Goal: Task Accomplishment & Management: Use online tool/utility

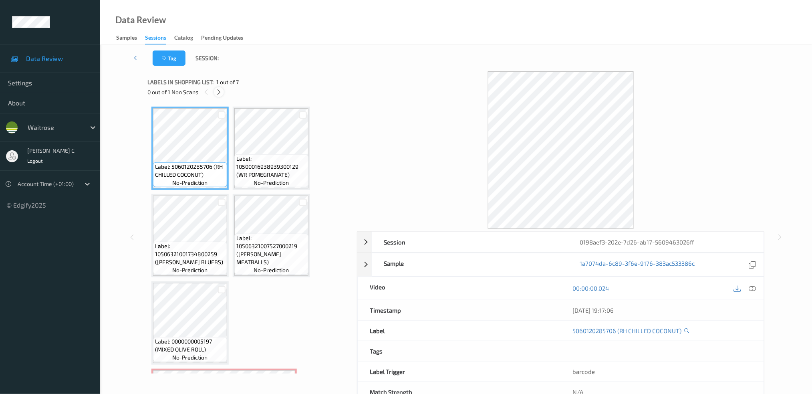
click at [218, 91] on icon at bounding box center [218, 92] width 7 height 7
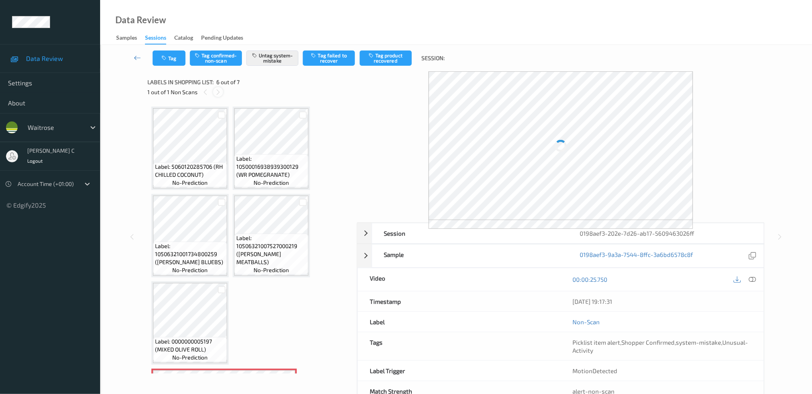
scroll to position [167, 0]
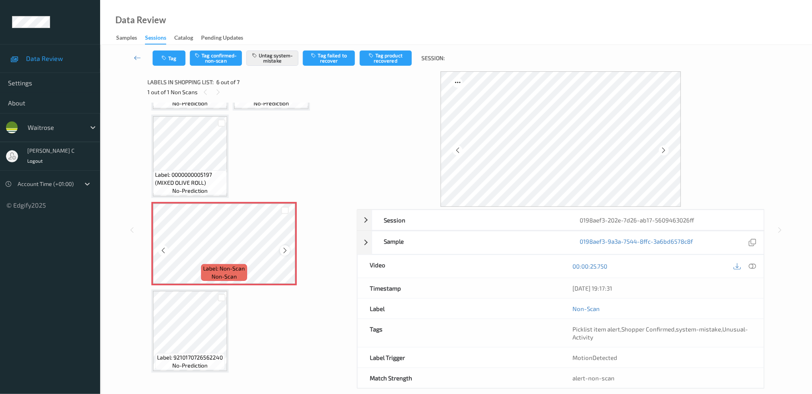
click at [289, 249] on div at bounding box center [285, 250] width 10 height 10
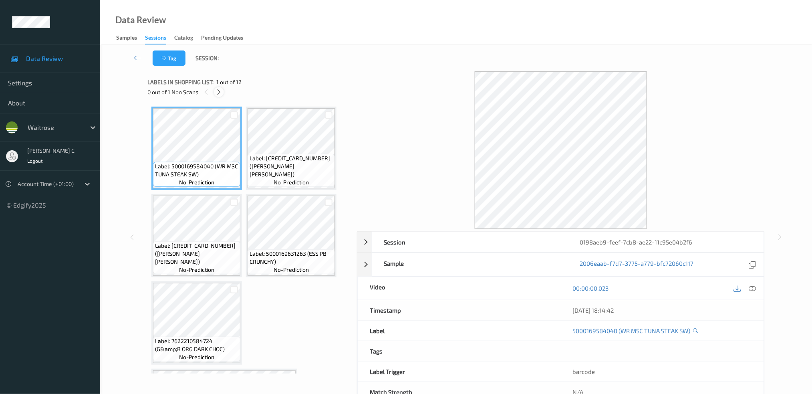
click at [220, 93] on icon at bounding box center [218, 92] width 7 height 7
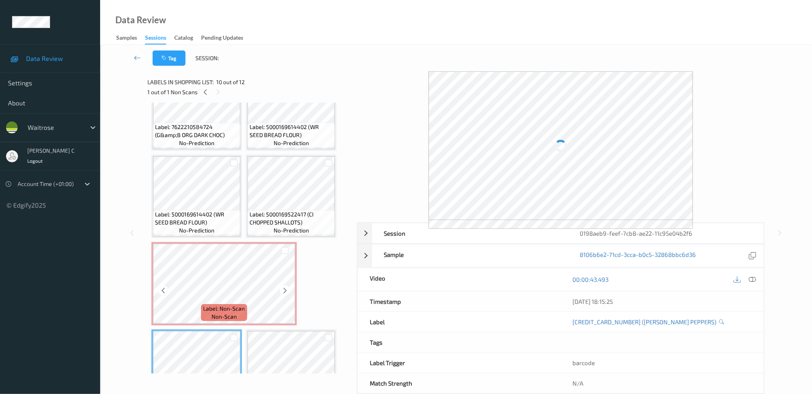
scroll to position [210, 0]
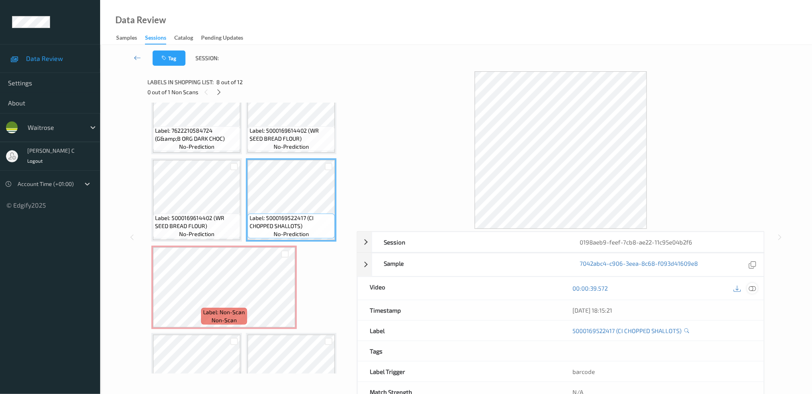
click at [754, 289] on icon at bounding box center [752, 287] width 7 height 7
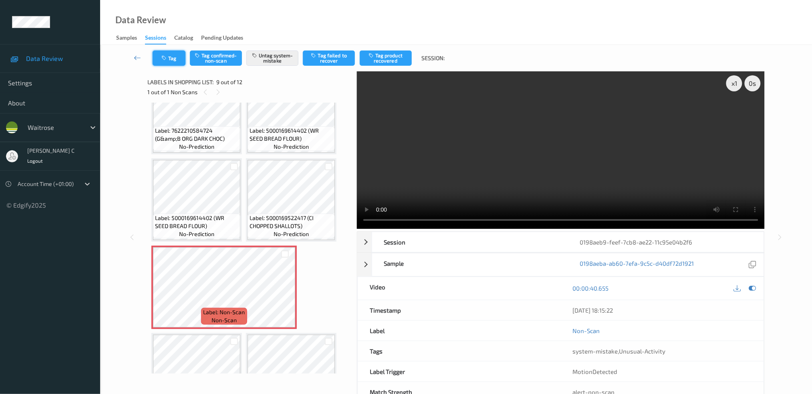
click at [170, 55] on button "Tag" at bounding box center [169, 57] width 33 height 15
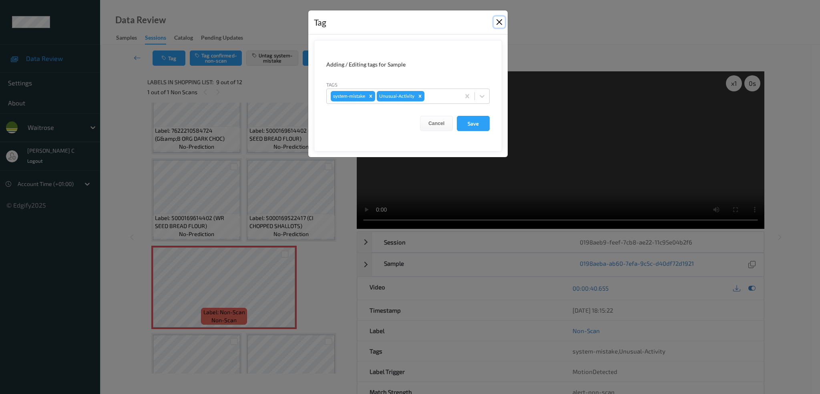
click at [498, 18] on button "Close" at bounding box center [499, 21] width 11 height 11
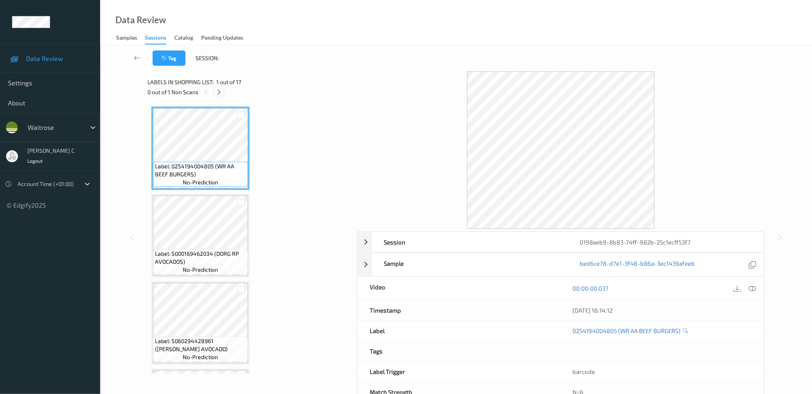
click at [221, 93] on icon at bounding box center [218, 92] width 7 height 7
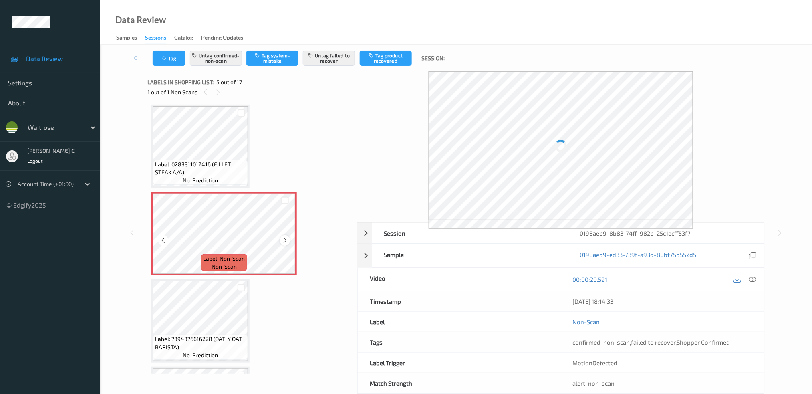
click at [286, 237] on icon at bounding box center [285, 240] width 7 height 7
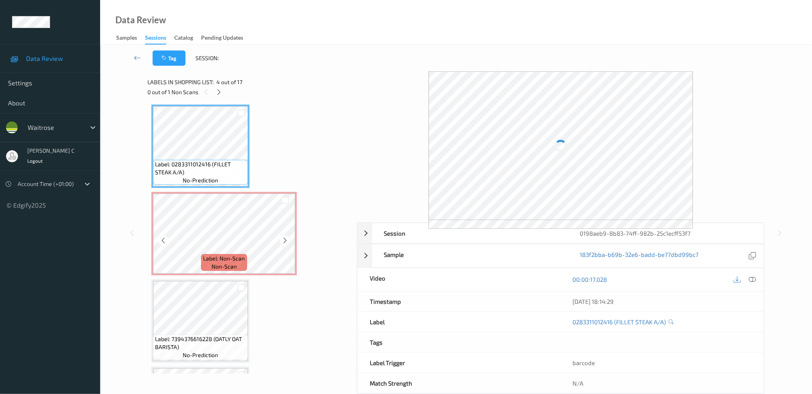
scroll to position [210, 0]
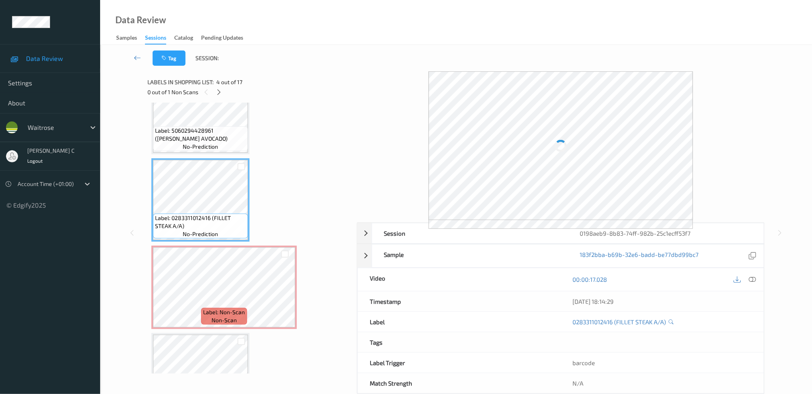
click at [213, 138] on span "Label: 5060294428961 (NATOORA HAAS AVOCADO)" at bounding box center [200, 135] width 91 height 16
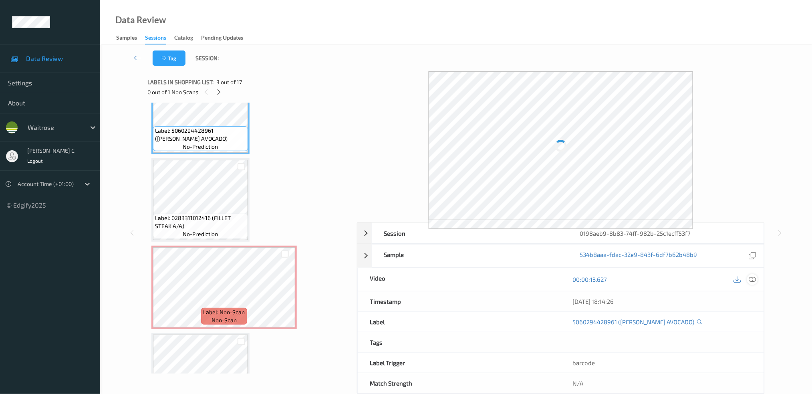
click at [751, 277] on icon at bounding box center [752, 279] width 7 height 7
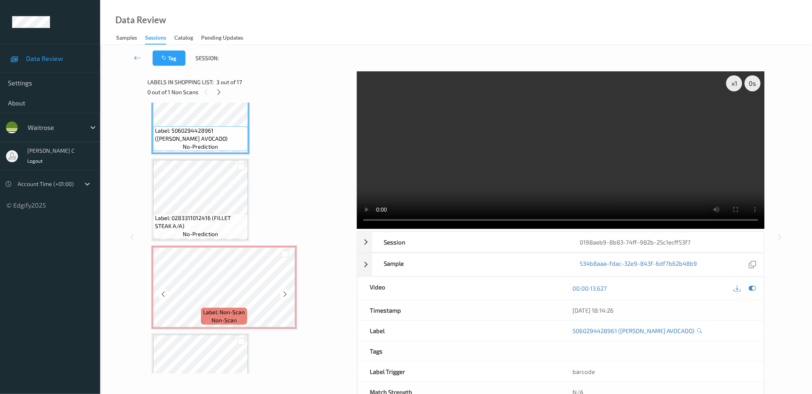
scroll to position [264, 0]
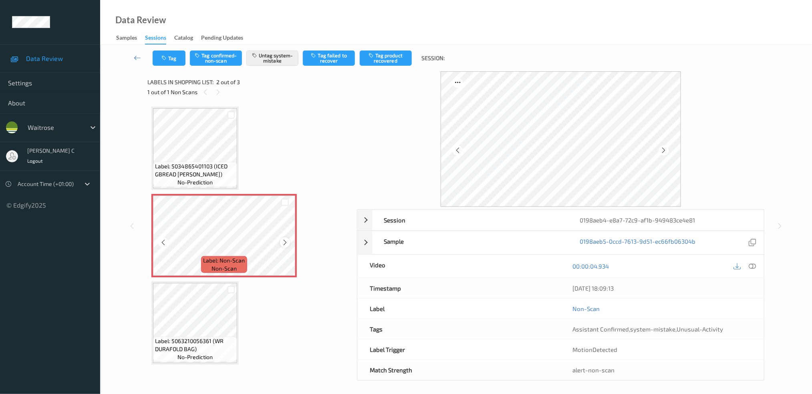
click at [283, 241] on icon at bounding box center [285, 242] width 7 height 7
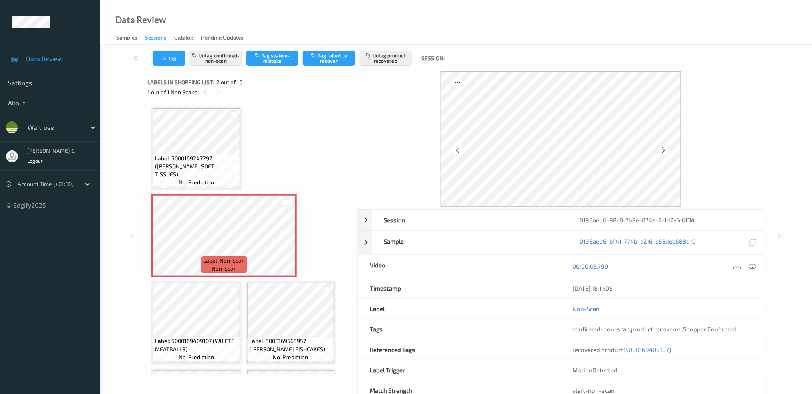
click at [202, 166] on span "Label: 5000169247297 ([PERSON_NAME] SOFT TISSUES)" at bounding box center [196, 166] width 83 height 24
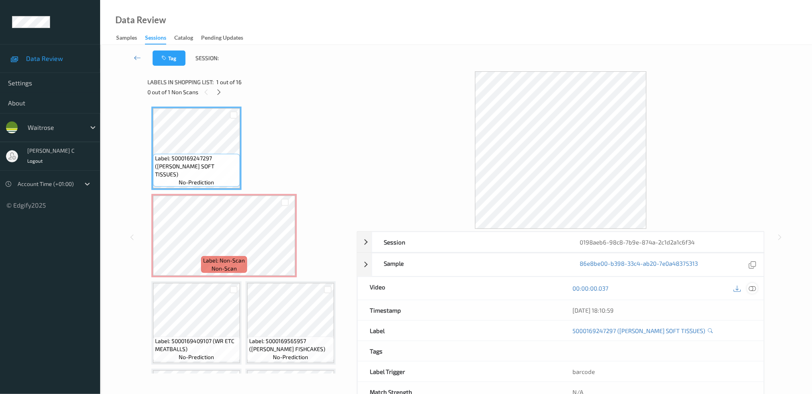
click at [754, 288] on icon at bounding box center [752, 287] width 7 height 7
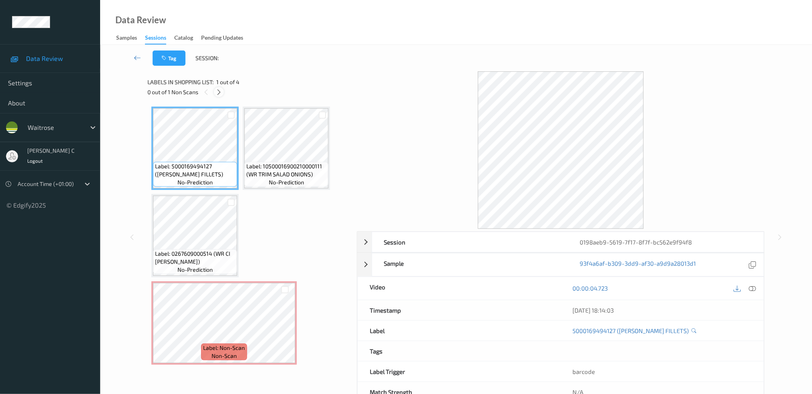
click at [219, 96] on div at bounding box center [219, 92] width 10 height 10
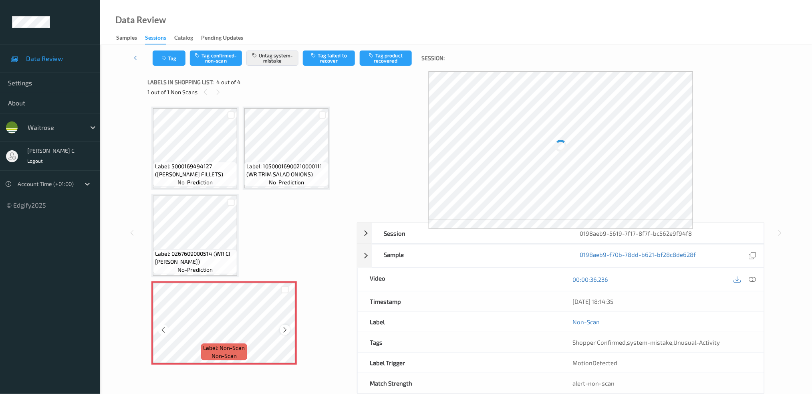
click at [283, 328] on icon at bounding box center [285, 329] width 7 height 7
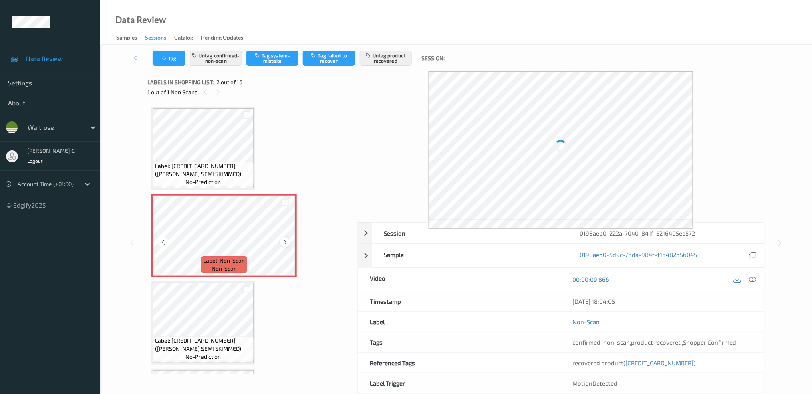
click at [285, 242] on icon at bounding box center [285, 242] width 7 height 7
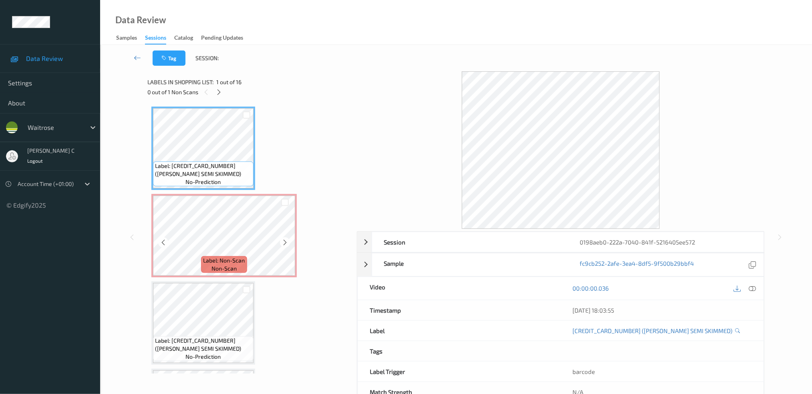
click at [219, 259] on span "Label: Non-Scan" at bounding box center [224, 260] width 42 height 8
click at [757, 287] on div at bounding box center [752, 288] width 11 height 11
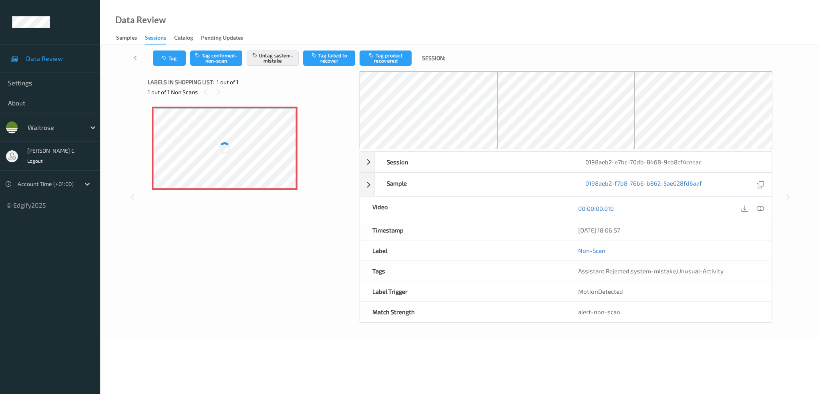
click at [241, 141] on div at bounding box center [224, 148] width 143 height 80
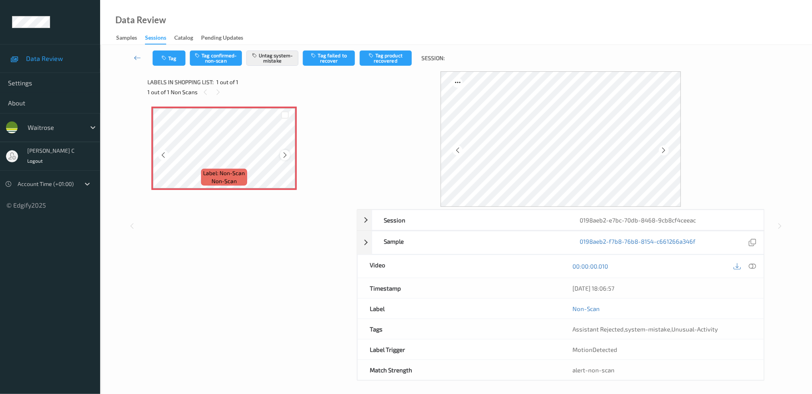
click at [285, 154] on icon at bounding box center [285, 154] width 7 height 7
click at [285, 153] on div at bounding box center [224, 148] width 143 height 80
click at [285, 153] on icon at bounding box center [285, 154] width 7 height 7
click at [285, 153] on div at bounding box center [224, 148] width 143 height 80
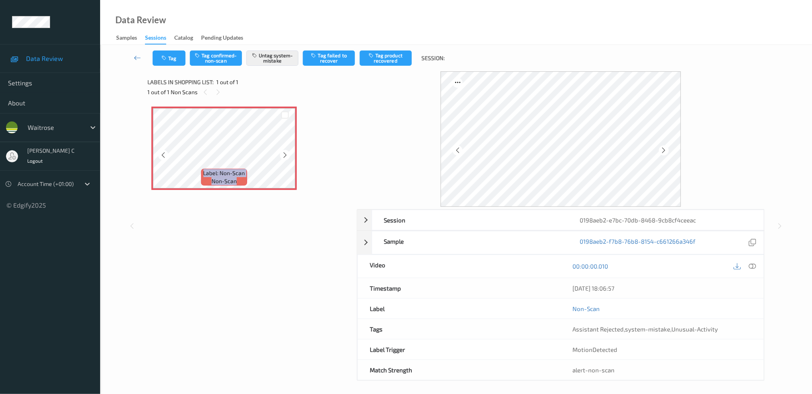
click at [285, 153] on icon at bounding box center [285, 154] width 7 height 7
click at [285, 153] on div at bounding box center [224, 148] width 143 height 80
click at [755, 264] on icon at bounding box center [752, 265] width 7 height 7
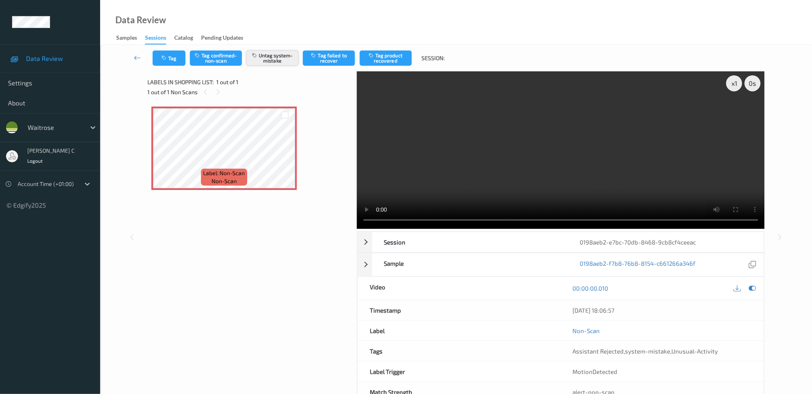
click at [266, 58] on button "Untag system-mistake" at bounding box center [272, 57] width 52 height 15
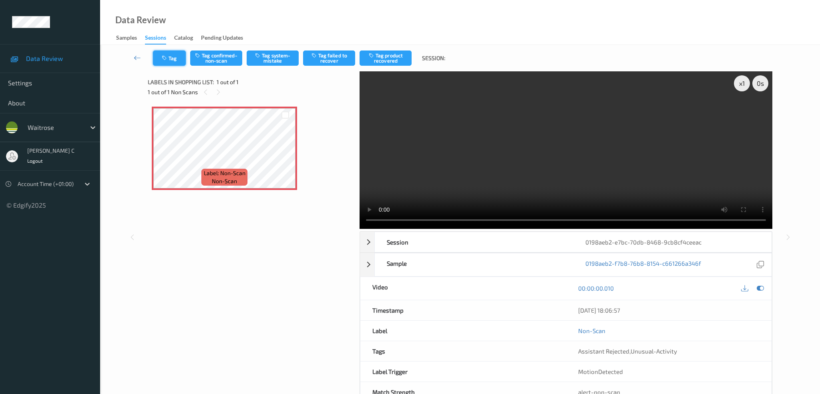
click at [176, 60] on button "Tag" at bounding box center [169, 57] width 33 height 15
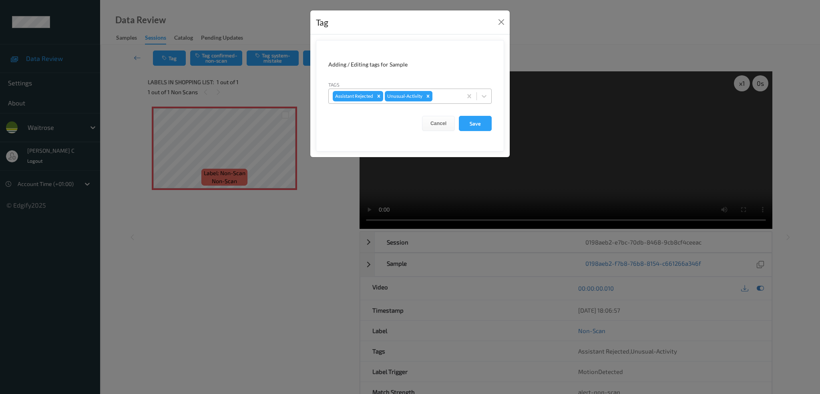
click at [429, 97] on icon "Remove Unusual-Activity" at bounding box center [428, 96] width 3 height 3
click at [481, 123] on button "Save" at bounding box center [475, 123] width 33 height 15
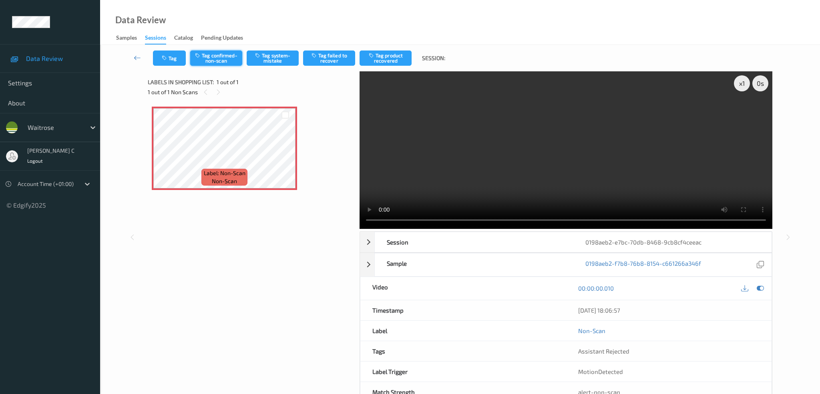
click at [219, 56] on button "Tag confirmed-non-scan" at bounding box center [216, 57] width 52 height 15
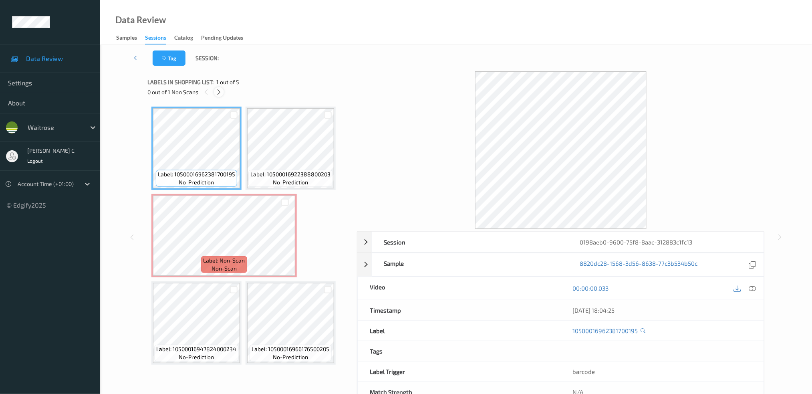
click at [221, 92] on icon at bounding box center [218, 92] width 7 height 7
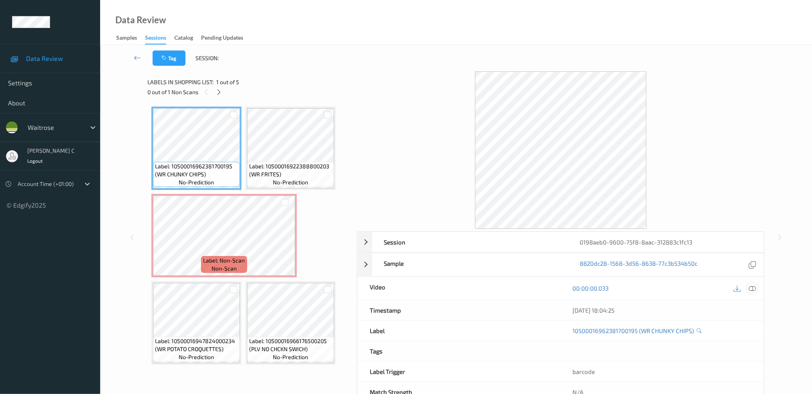
click at [752, 285] on icon at bounding box center [752, 287] width 7 height 7
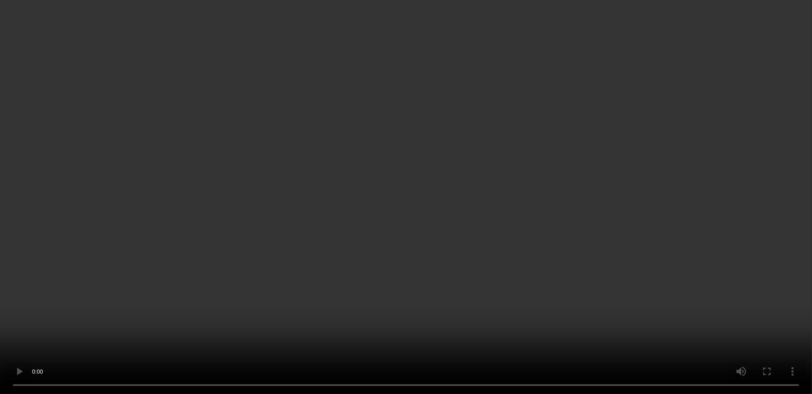
scroll to position [25, 0]
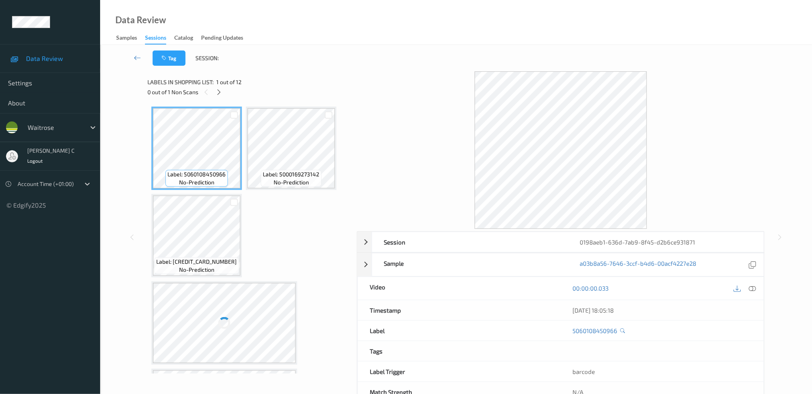
click at [221, 91] on icon at bounding box center [218, 92] width 7 height 7
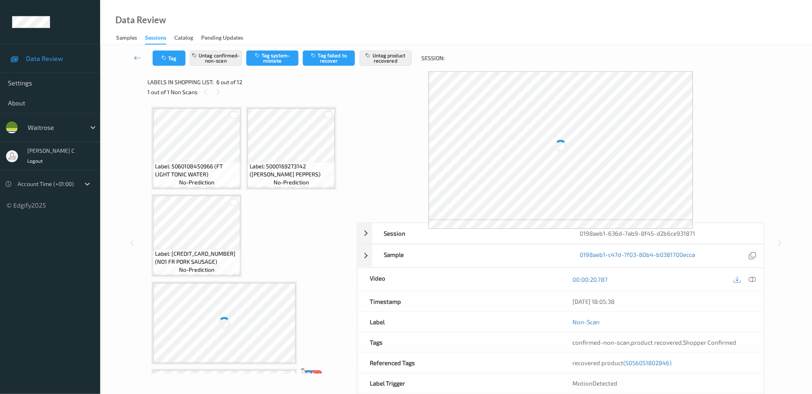
scroll to position [177, 0]
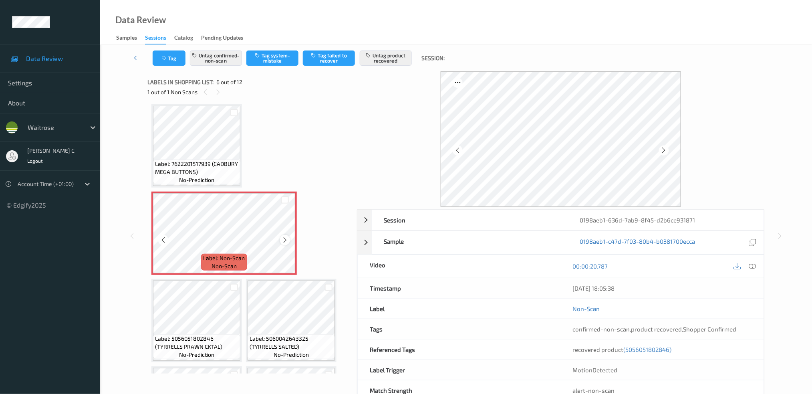
click at [288, 236] on div at bounding box center [285, 240] width 10 height 10
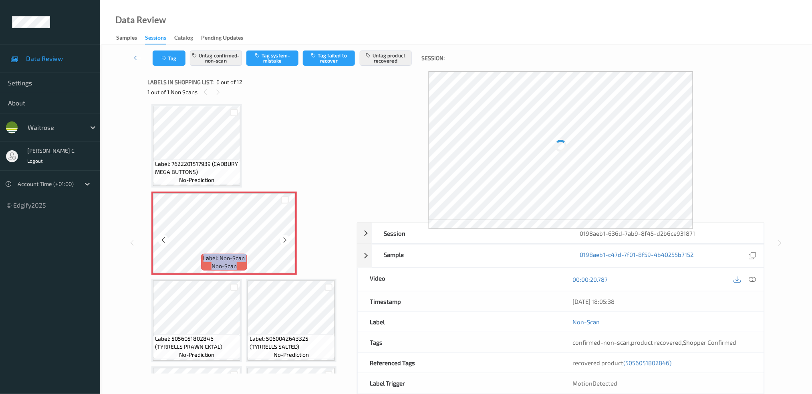
click at [288, 236] on div at bounding box center [285, 240] width 10 height 10
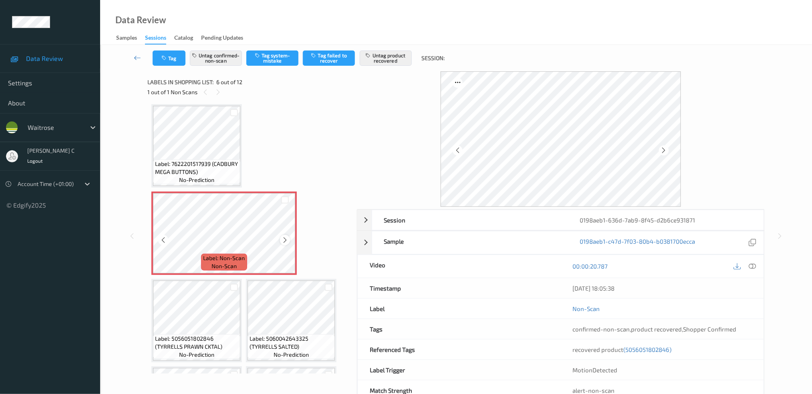
click at [288, 236] on div at bounding box center [285, 240] width 10 height 10
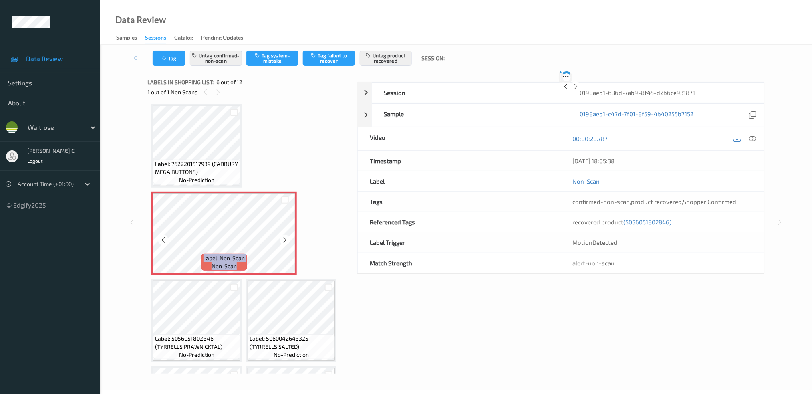
click at [288, 236] on div at bounding box center [285, 240] width 10 height 10
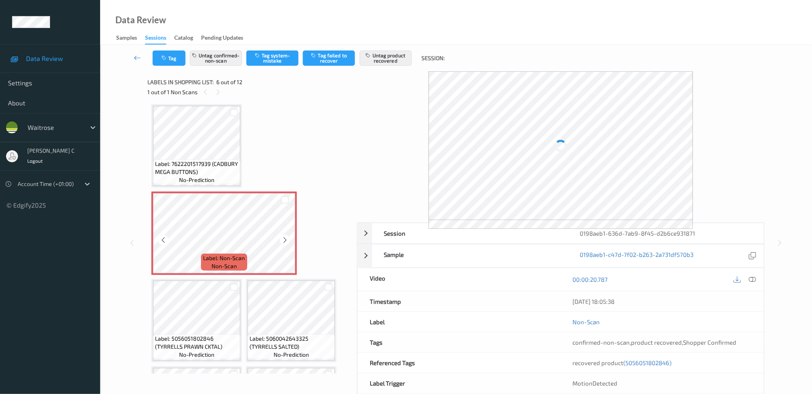
click at [288, 236] on div at bounding box center [285, 240] width 10 height 10
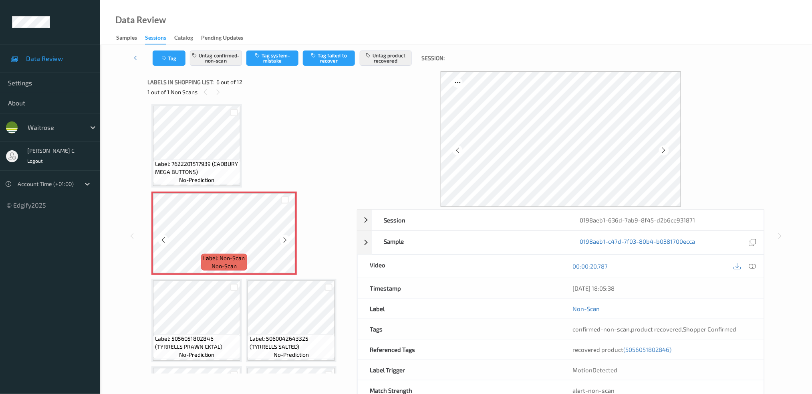
click at [288, 236] on div at bounding box center [285, 240] width 10 height 10
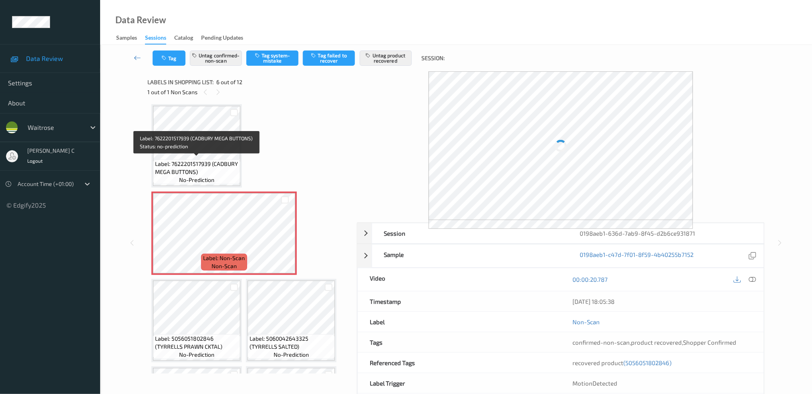
click at [231, 174] on div "Label: 7622201517939 (CADBURY MEGA BUTTONS) no-prediction" at bounding box center [196, 171] width 87 height 25
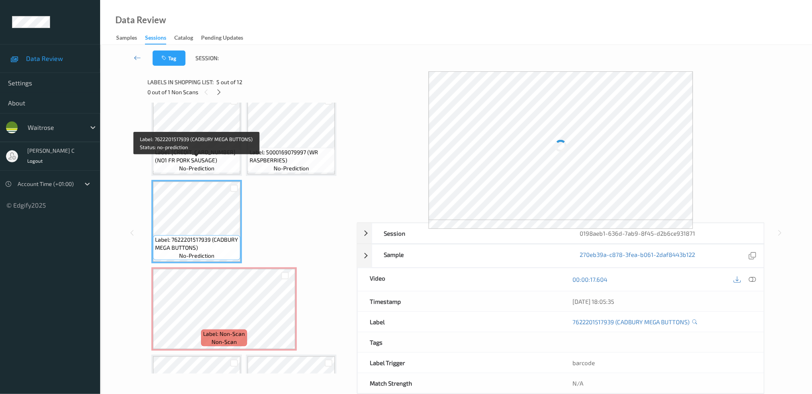
scroll to position [0, 0]
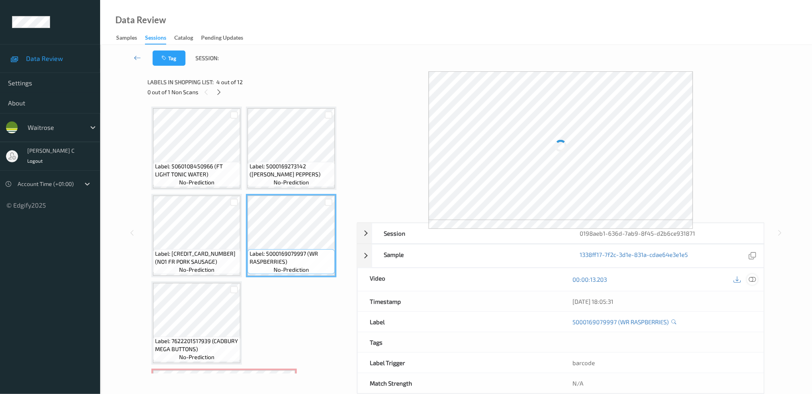
click at [755, 278] on icon at bounding box center [752, 279] width 7 height 7
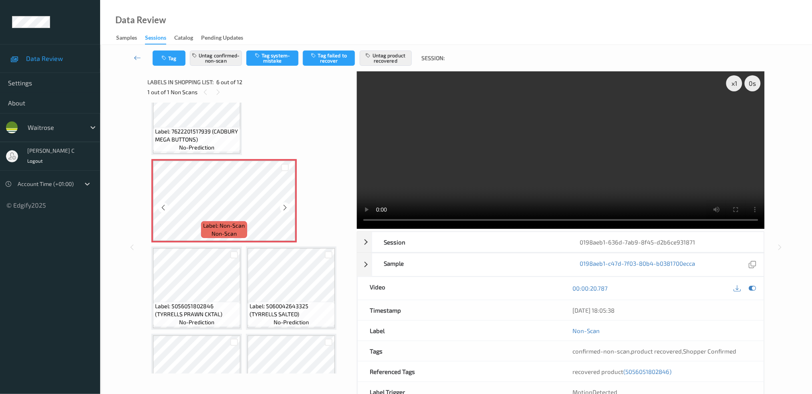
scroll to position [213, 0]
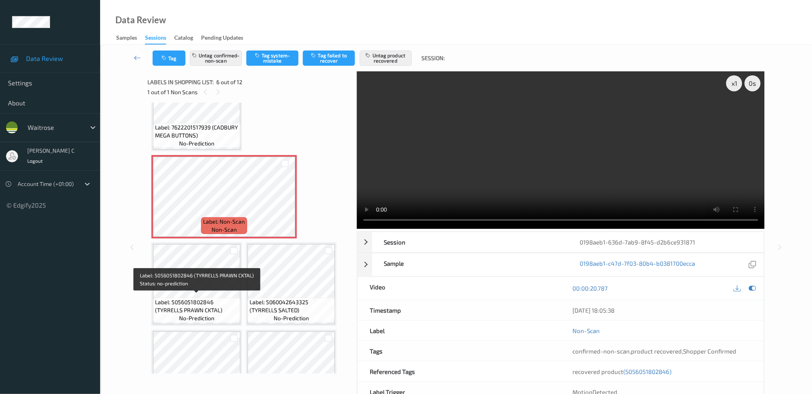
click at [185, 302] on span "Label: 5056051802846 (TYRRELLS PRAWN CKTAL)" at bounding box center [196, 306] width 83 height 16
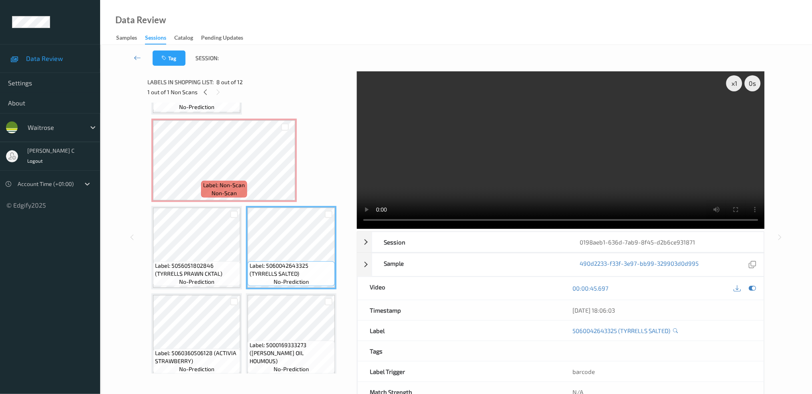
scroll to position [267, 0]
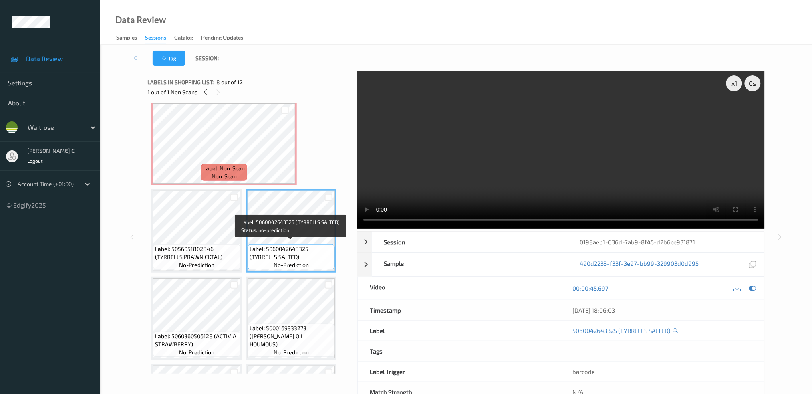
click at [295, 245] on span "Label: 5060042643325 (TYRRELLS SALTED)" at bounding box center [291, 253] width 83 height 16
click at [754, 289] on icon at bounding box center [752, 287] width 7 height 7
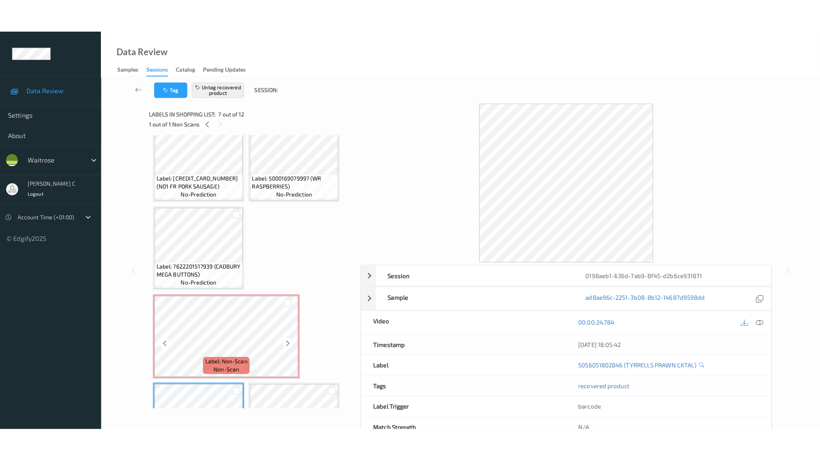
scroll to position [107, 0]
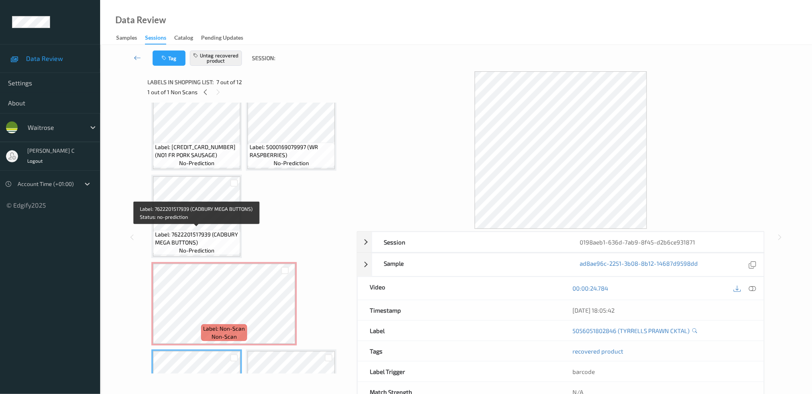
click at [196, 231] on span "Label: 7622201517939 (CADBURY MEGA BUTTONS)" at bounding box center [196, 238] width 83 height 16
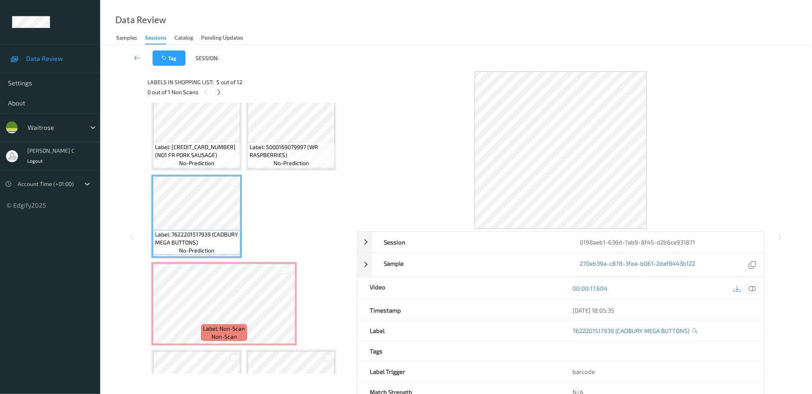
click at [752, 289] on icon at bounding box center [752, 287] width 7 height 7
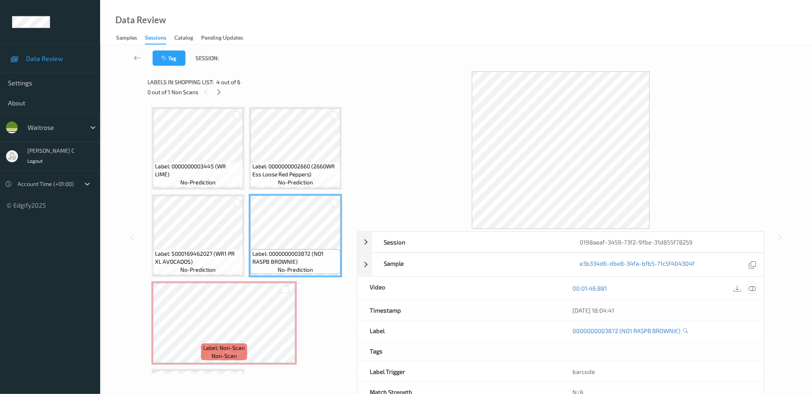
click at [753, 287] on icon at bounding box center [752, 287] width 7 height 7
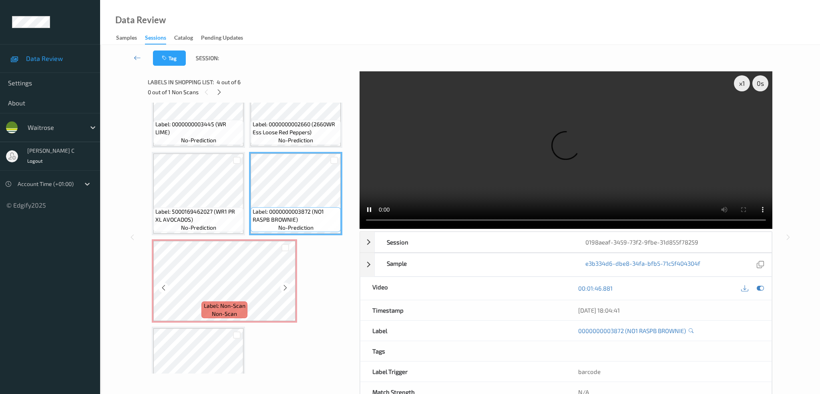
scroll to position [79, 0]
